Goal: Find specific page/section: Find specific page/section

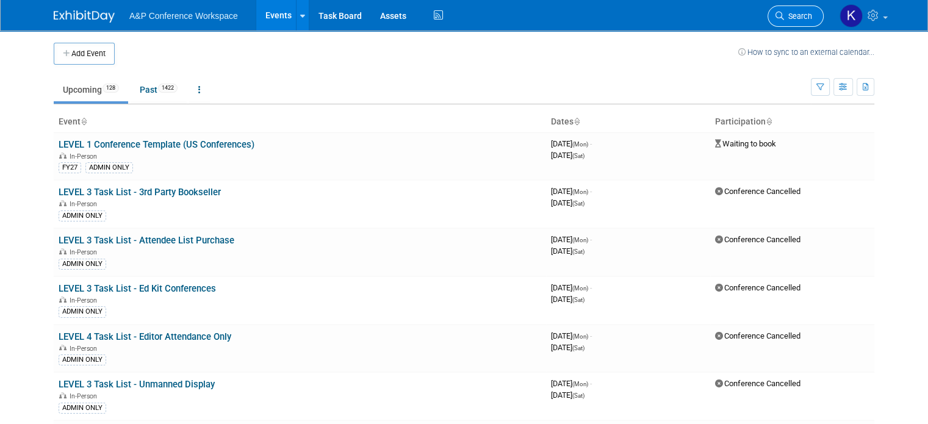
click at [810, 16] on span "Search" at bounding box center [798, 16] width 28 height 9
click at [808, 20] on span "Search" at bounding box center [798, 16] width 28 height 9
click at [784, 13] on icon at bounding box center [779, 16] width 9 height 9
click at [803, 14] on span "Search" at bounding box center [798, 16] width 28 height 9
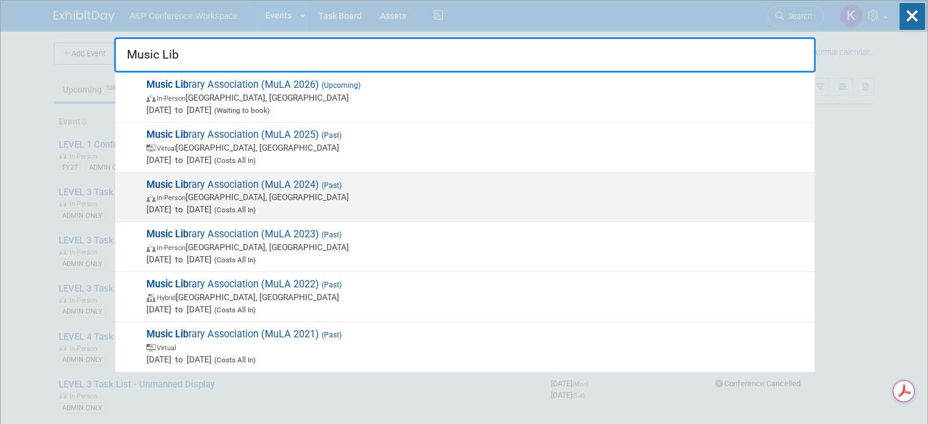
type input "Music Lib"
click at [292, 186] on span "Music Lib rary Association (MuLA 2024) (Past) In-Person Cincinnati, OH Feb 28, …" at bounding box center [475, 197] width 665 height 37
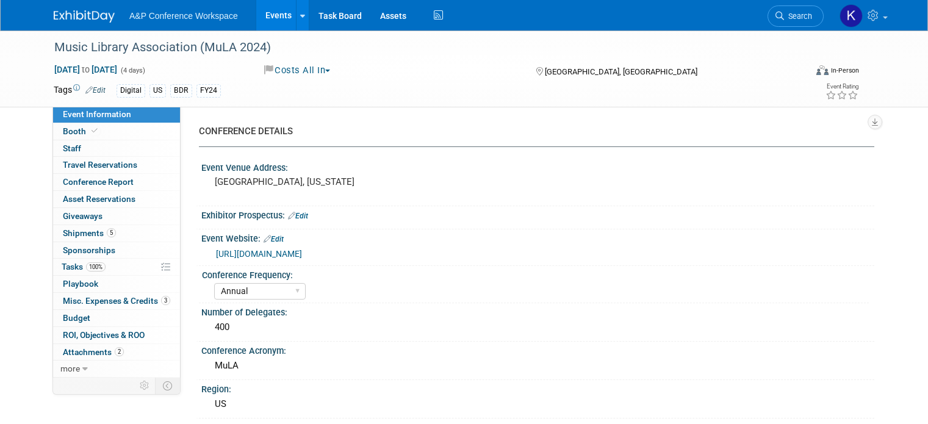
select select "Annual"
select select "Level 2"
select select "In-Person Booth"
select select "[PERSON_NAME]"
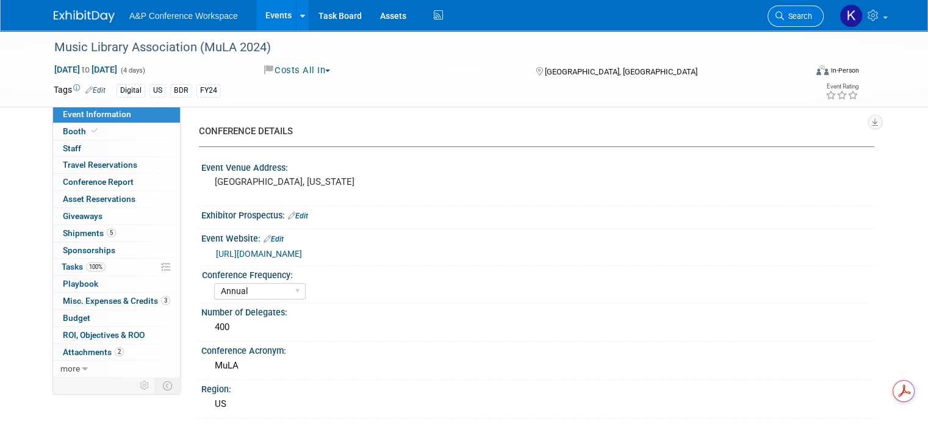
click at [823, 21] on link "Search" at bounding box center [795, 15] width 56 height 21
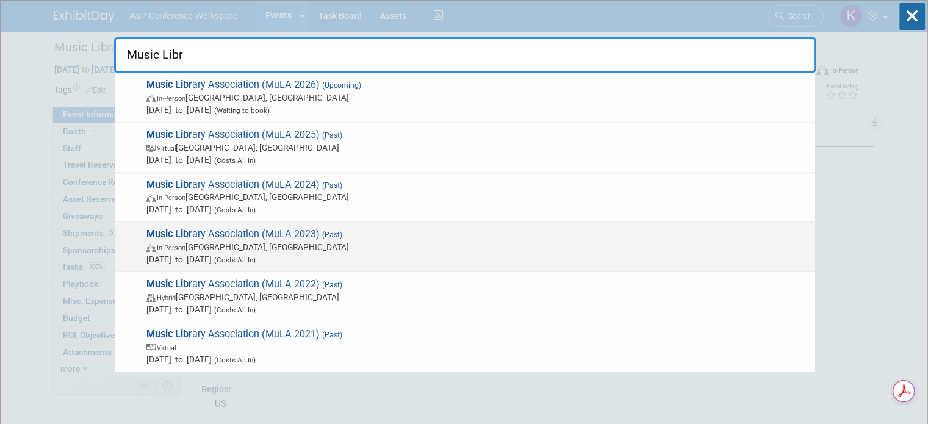
type input "Music Libr"
click at [247, 229] on span "Music Libr ary Association (MuLA 2023) (Past) In-Person [GEOGRAPHIC_DATA][PERSO…" at bounding box center [475, 246] width 665 height 37
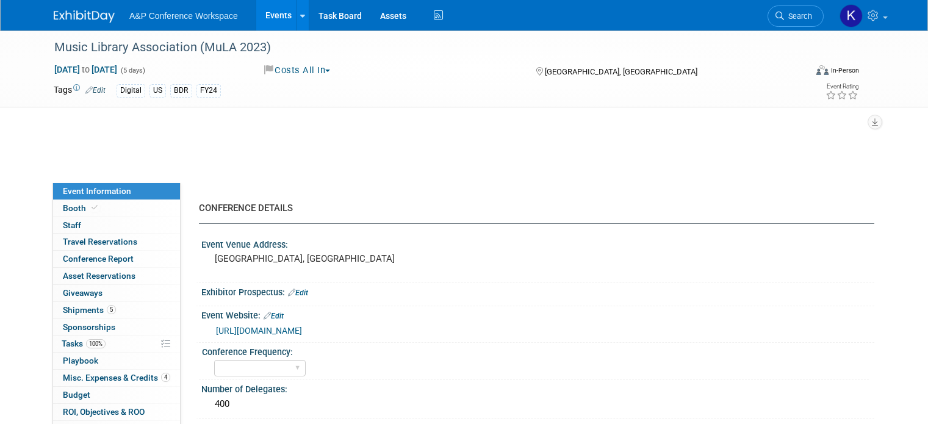
select select "Level 2"
select select "In-Person Booth"
select select "Anne Weston"
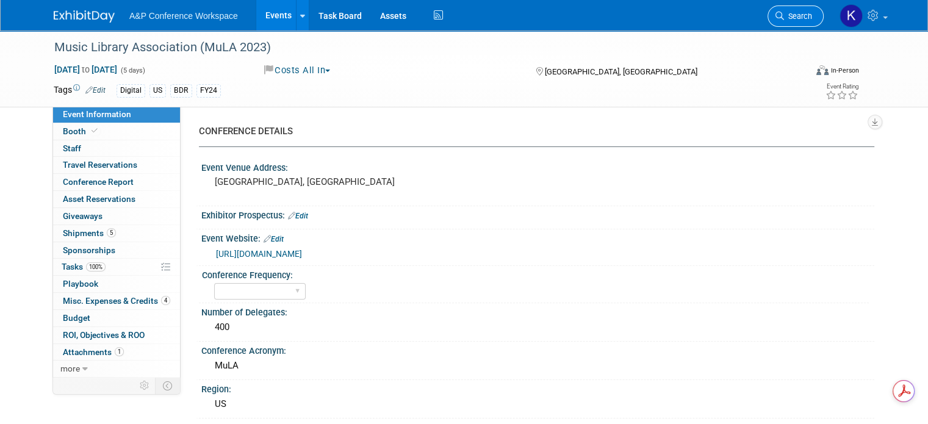
click at [798, 14] on span "Search" at bounding box center [798, 16] width 28 height 9
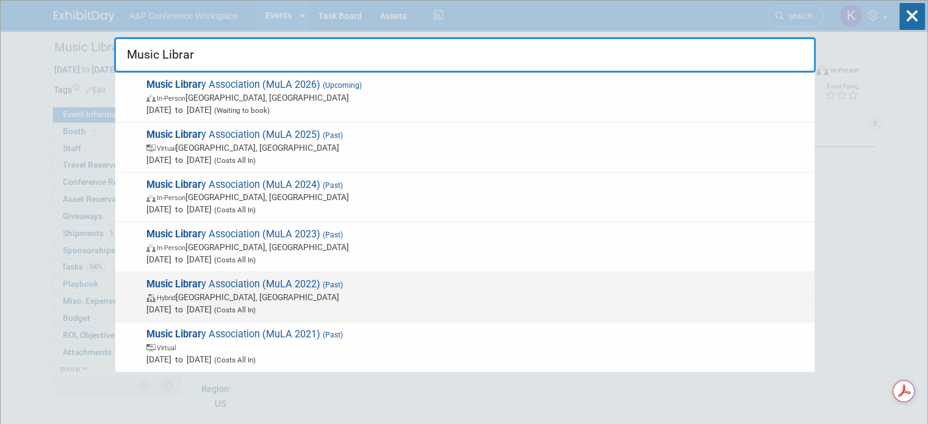
type input "Music Librar"
click at [392, 286] on span "Music Librar y Association (MuLA 2022) (Past) Hybrid Salt Lake City, UT Mar 2, …" at bounding box center [475, 296] width 665 height 37
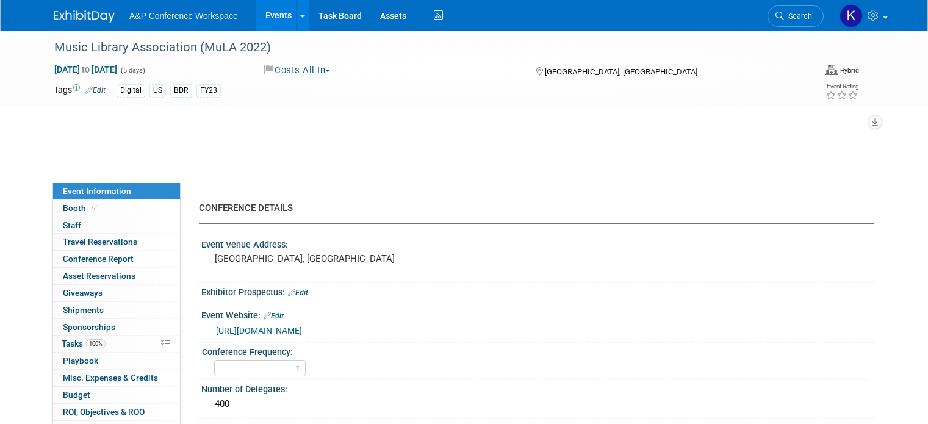
select select "Virtual Booth"
